Goal: Obtain resource: Download file/media

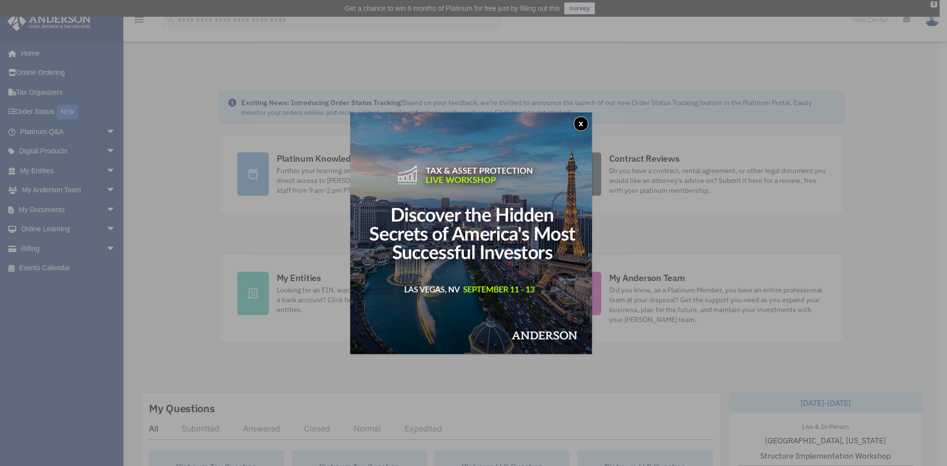
click at [588, 118] on button "x" at bounding box center [580, 123] width 15 height 15
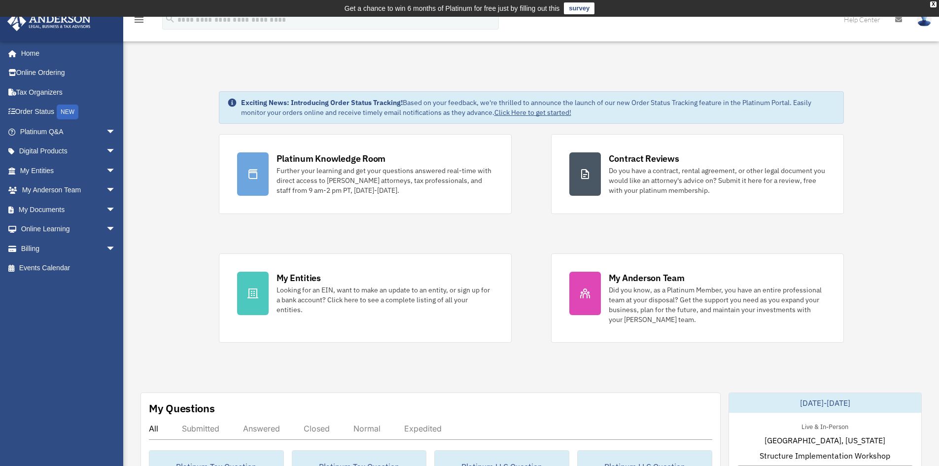
click at [107, 193] on span "arrow_drop_down" at bounding box center [116, 190] width 20 height 20
click at [106, 135] on span "arrow_drop_down" at bounding box center [116, 132] width 20 height 20
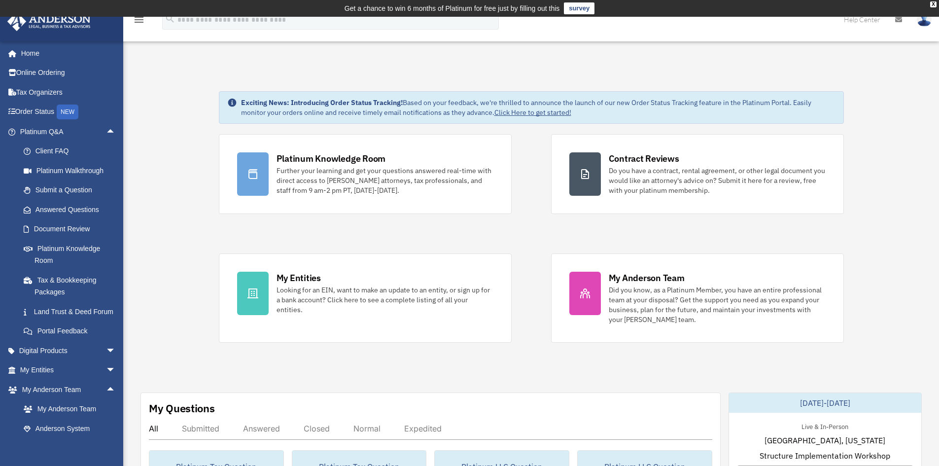
click at [106, 361] on span "arrow_drop_down" at bounding box center [116, 351] width 20 height 20
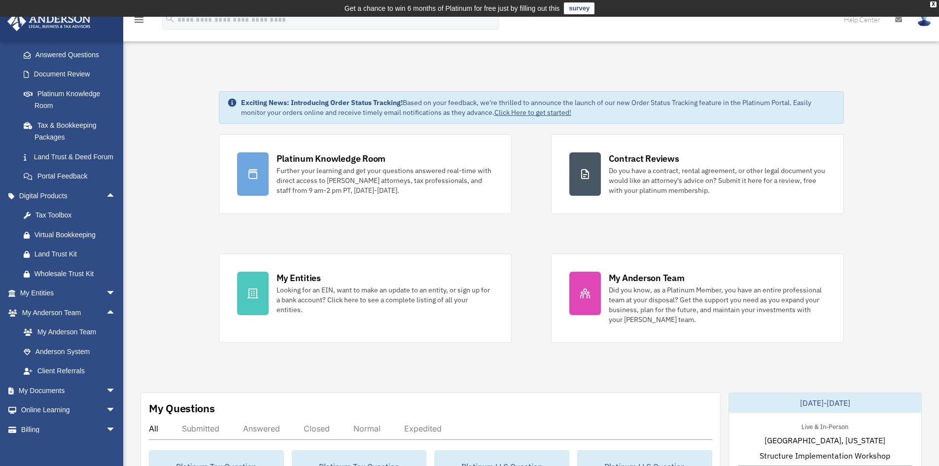
scroll to position [195, 0]
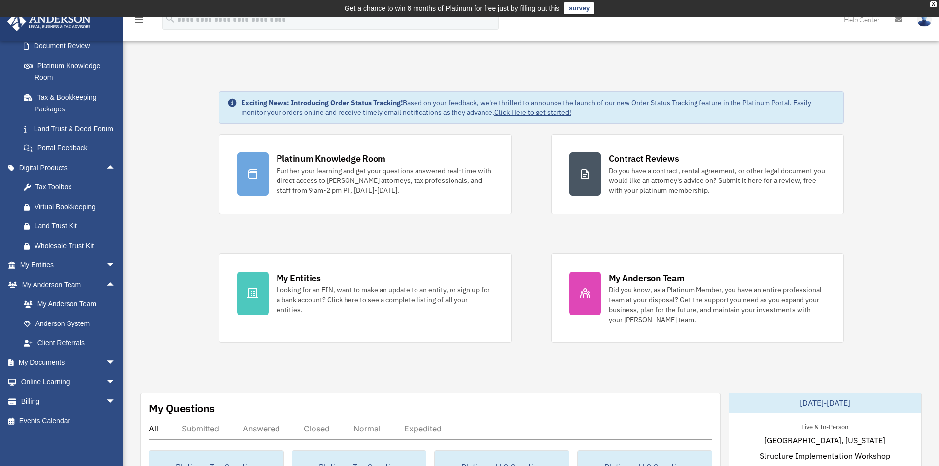
click at [106, 360] on span "arrow_drop_down" at bounding box center [116, 363] width 20 height 20
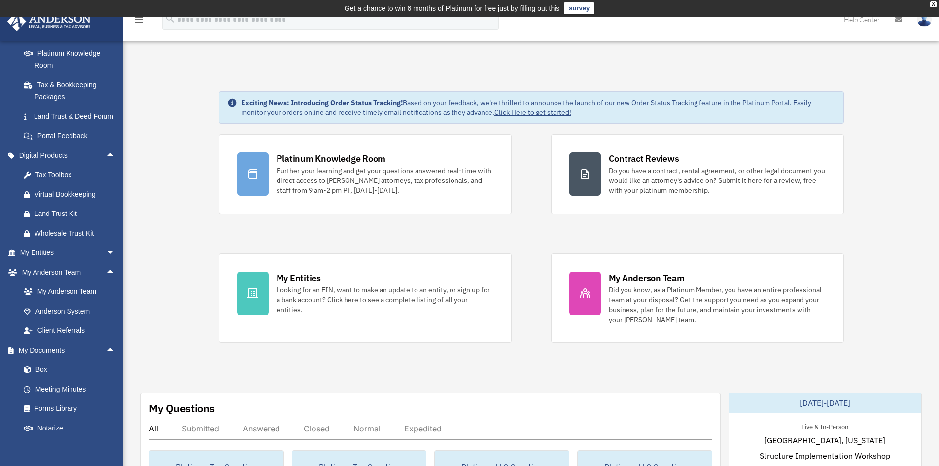
scroll to position [245, 0]
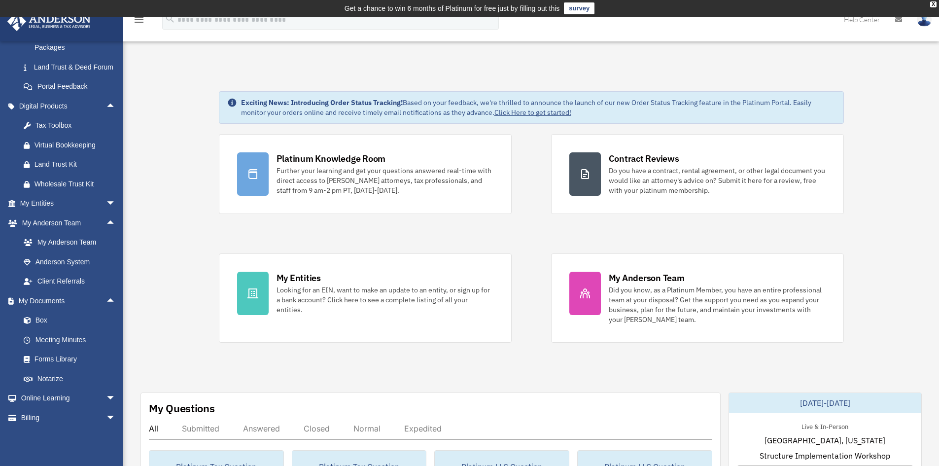
click at [69, 330] on link "Box" at bounding box center [72, 321] width 117 height 20
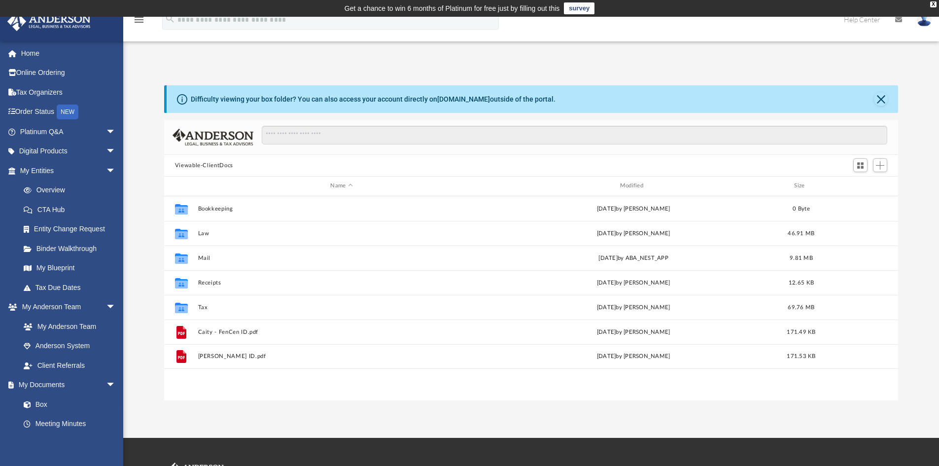
scroll to position [217, 727]
click at [202, 305] on button "Tax" at bounding box center [341, 307] width 287 height 6
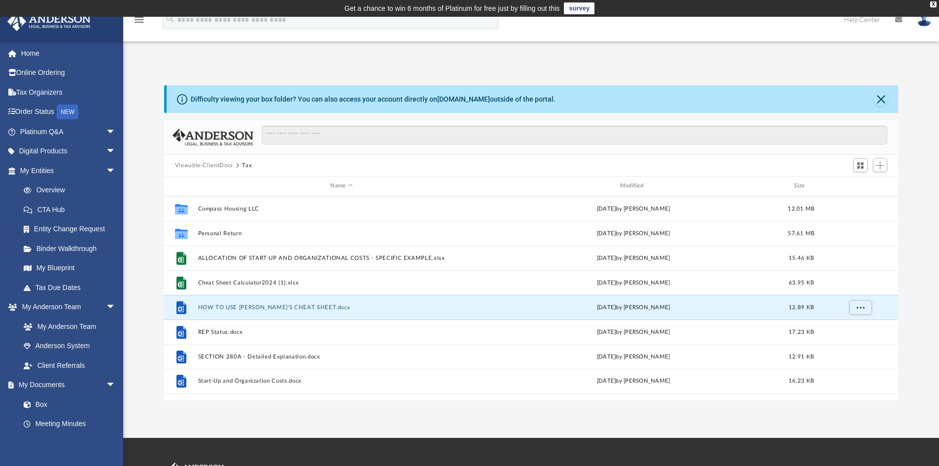
click at [201, 308] on button "HOW TO USE TOBY'S CHEAT SHEET.docx" at bounding box center [341, 307] width 287 height 6
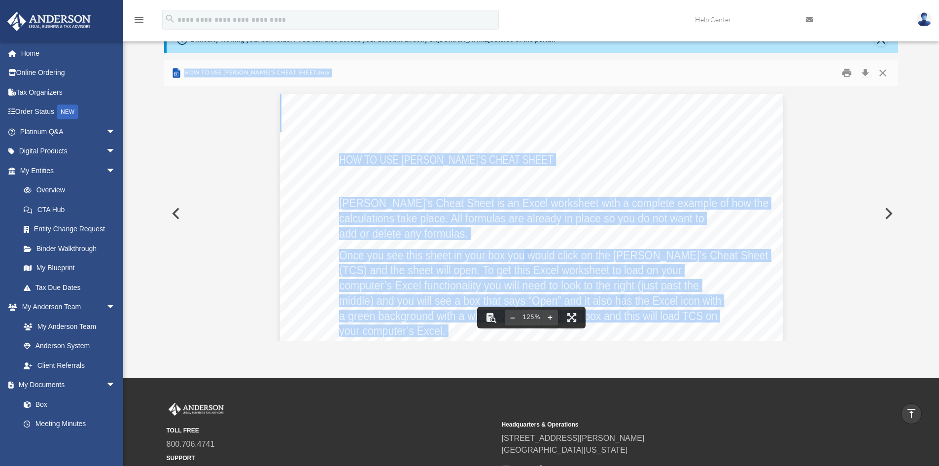
scroll to position [0, 0]
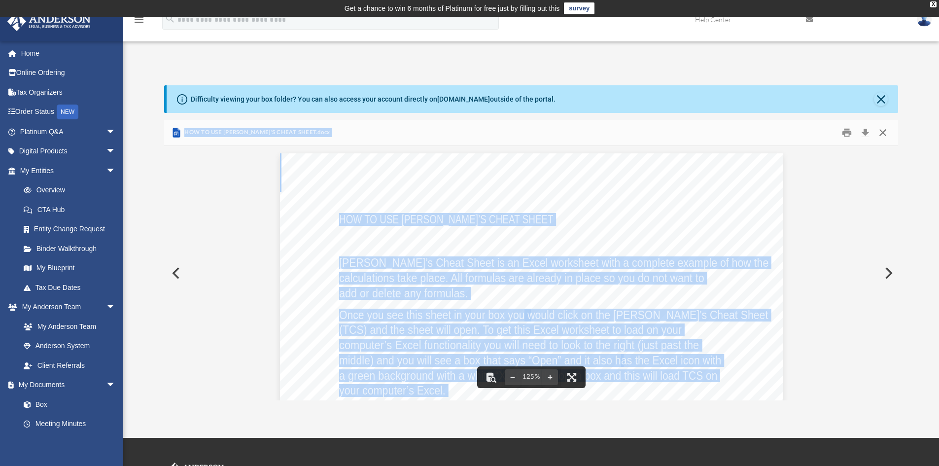
click at [882, 131] on button "Close" at bounding box center [883, 132] width 18 height 15
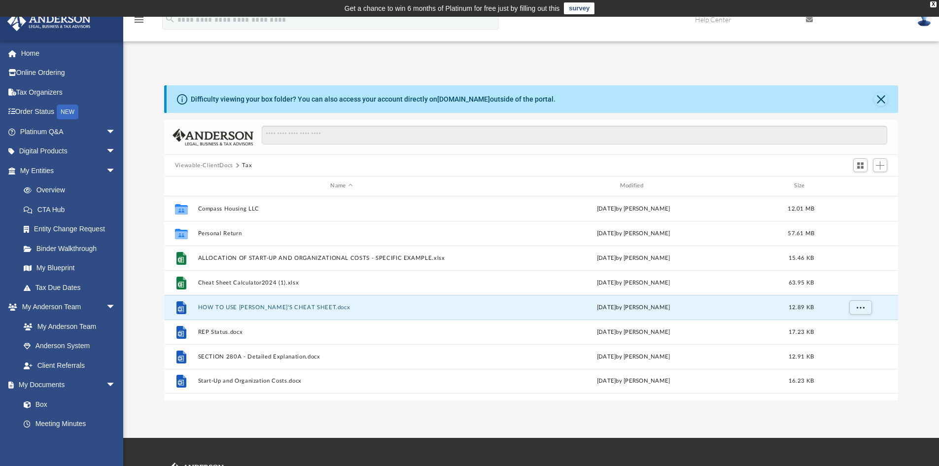
click at [145, 248] on div "Difficulty viewing your box folder? You can also access your account directly o…" at bounding box center [531, 242] width 816 height 315
click at [236, 233] on button "Personal Return" at bounding box center [341, 233] width 287 height 6
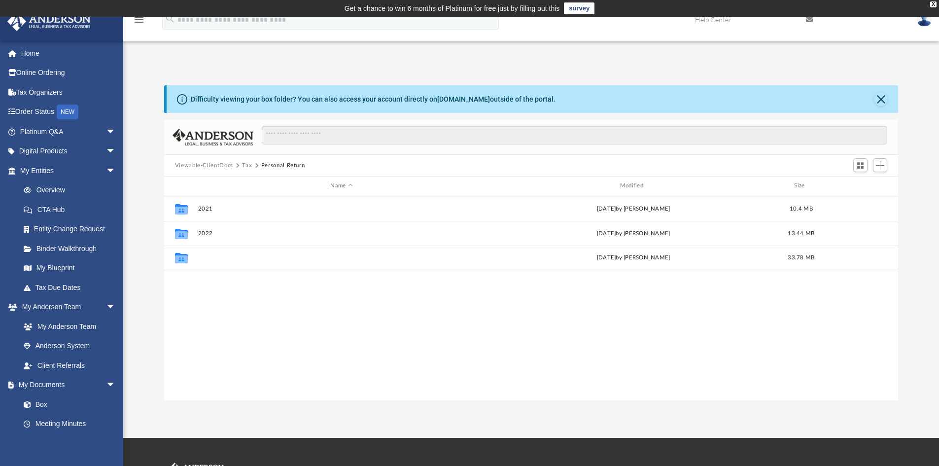
click at [205, 259] on button "2023" at bounding box center [341, 257] width 287 height 6
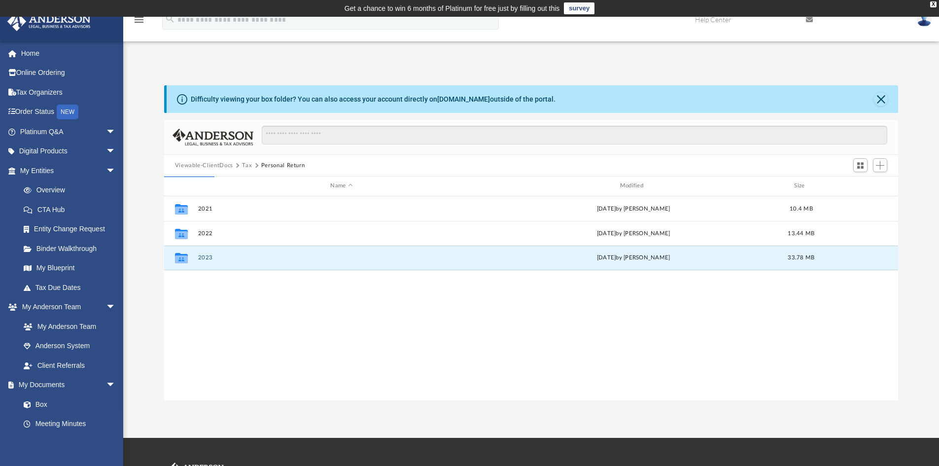
click at [208, 258] on button "2023" at bounding box center [341, 257] width 287 height 6
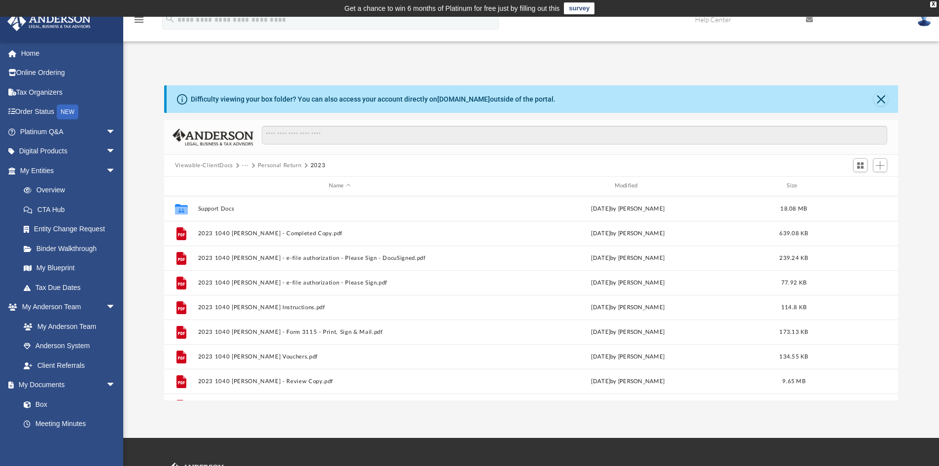
click at [288, 165] on button "Personal Return" at bounding box center [280, 165] width 44 height 9
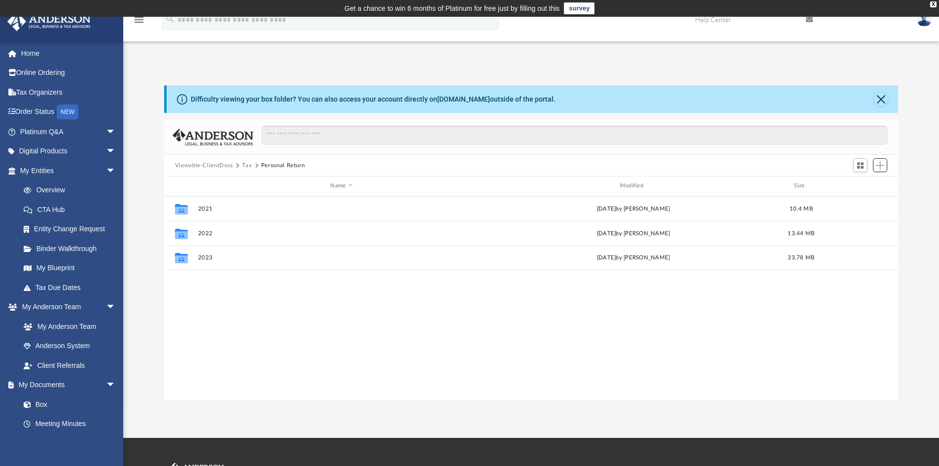
click at [882, 160] on button "Add" at bounding box center [880, 165] width 15 height 14
click at [869, 200] on li "New Folder" at bounding box center [866, 200] width 32 height 10
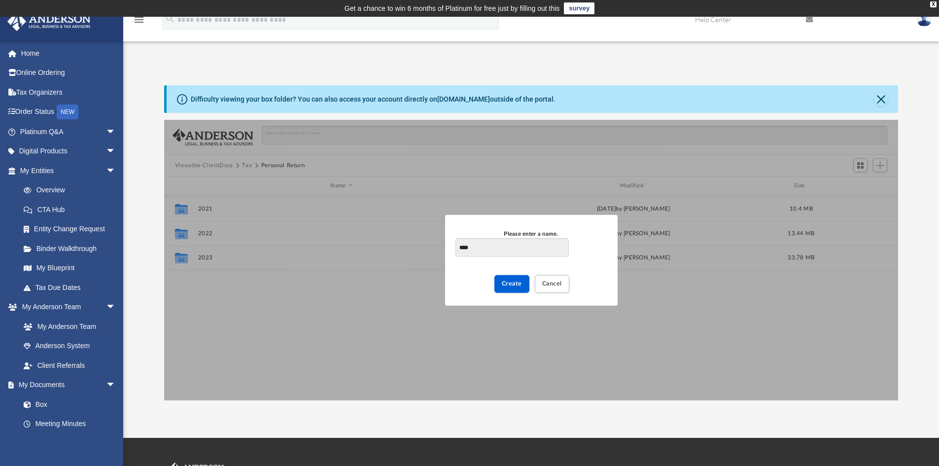
type input "****"
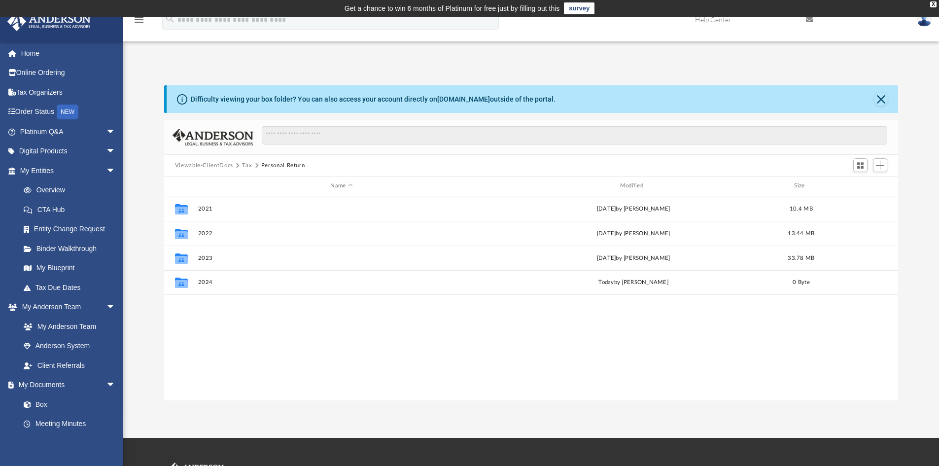
click at [58, 55] on link "Home" at bounding box center [69, 53] width 124 height 20
click at [168, 95] on div "Difficulty viewing your box folder? You can also access your account directly o…" at bounding box center [533, 99] width 732 height 28
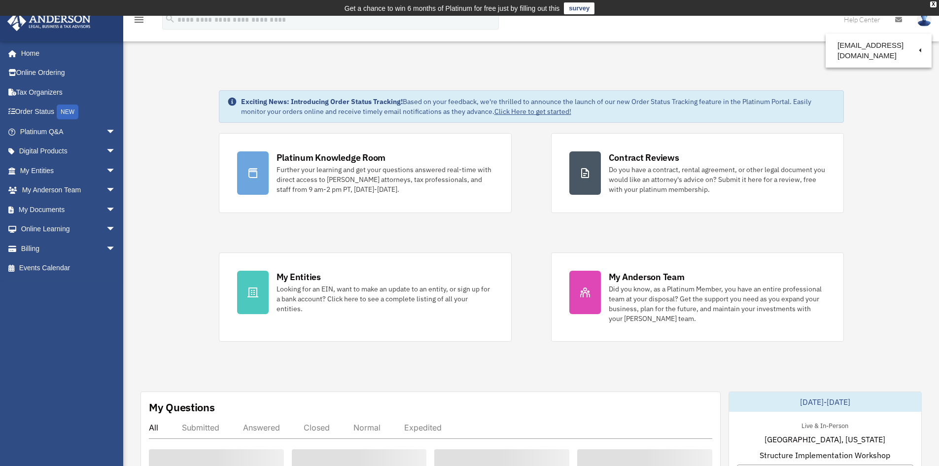
click at [49, 54] on link "Home" at bounding box center [66, 53] width 119 height 20
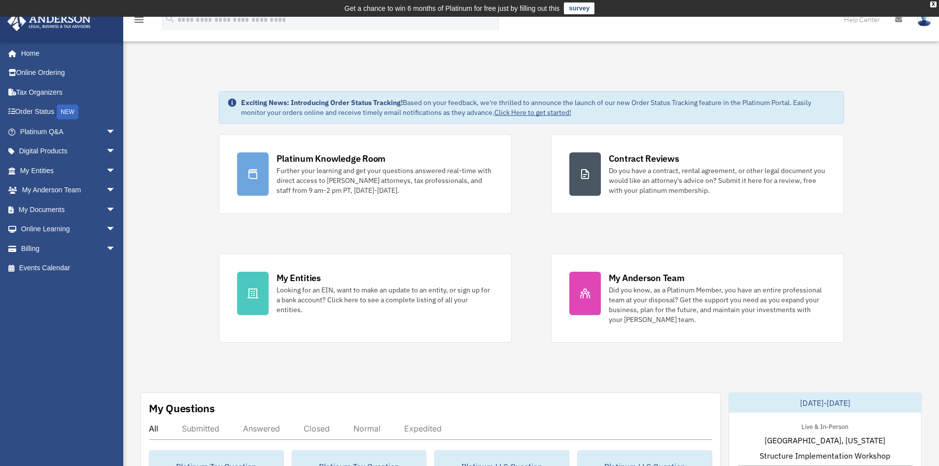
click at [34, 54] on link "Home" at bounding box center [66, 53] width 119 height 20
click at [934, 2] on div "X" at bounding box center [933, 4] width 6 height 6
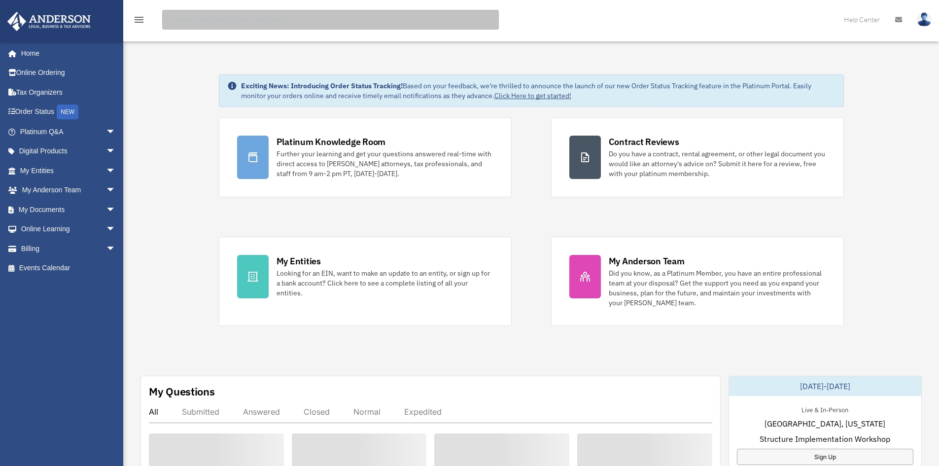
click at [361, 26] on input "search" at bounding box center [330, 20] width 337 height 20
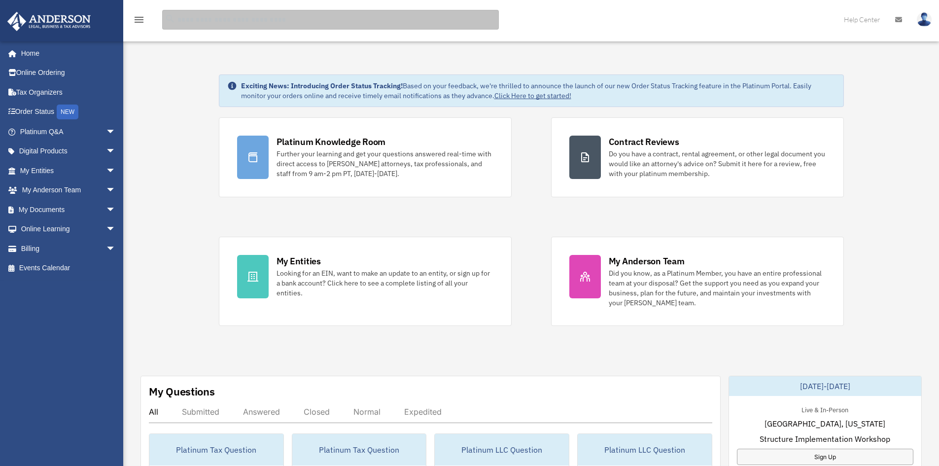
paste input "**********"
type input "**********"
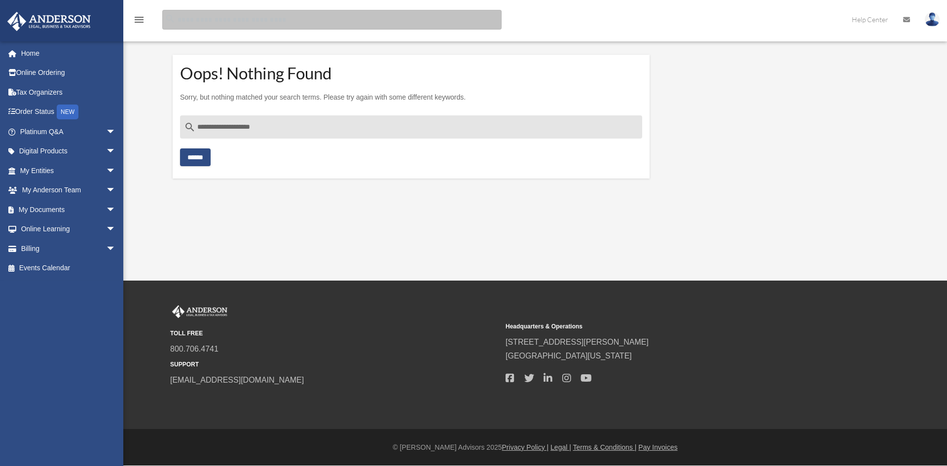
click at [183, 23] on input "Search for:" at bounding box center [331, 20] width 339 height 20
paste input "**********"
click at [177, 20] on input "**********" at bounding box center [331, 20] width 339 height 20
type input "**********"
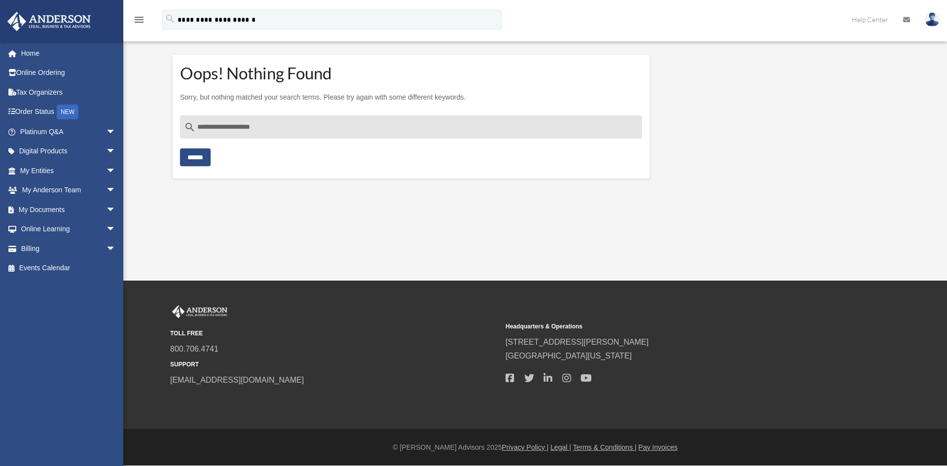
click at [55, 114] on link "Order Status NEW" at bounding box center [69, 112] width 124 height 20
